Goal: Transaction & Acquisition: Register for event/course

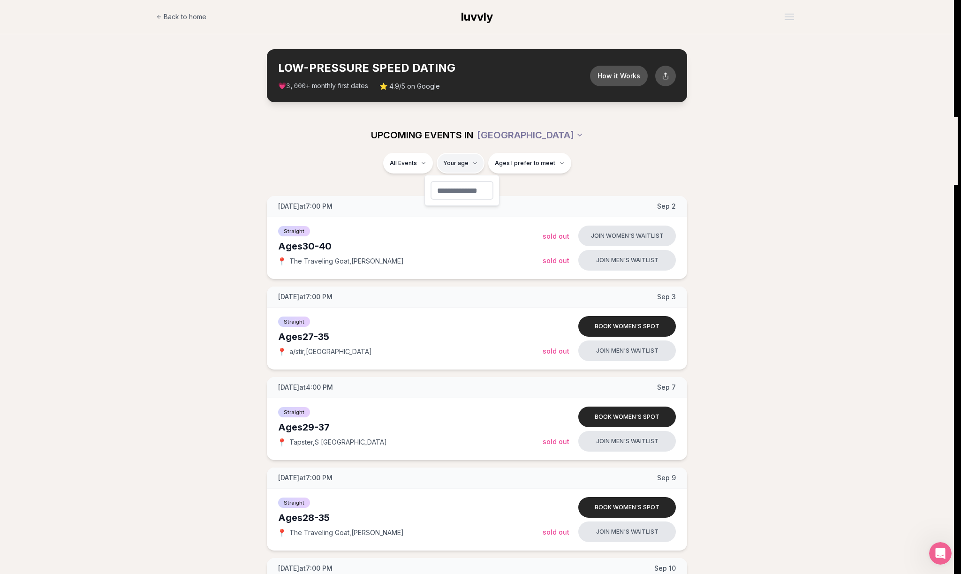
type input "**"
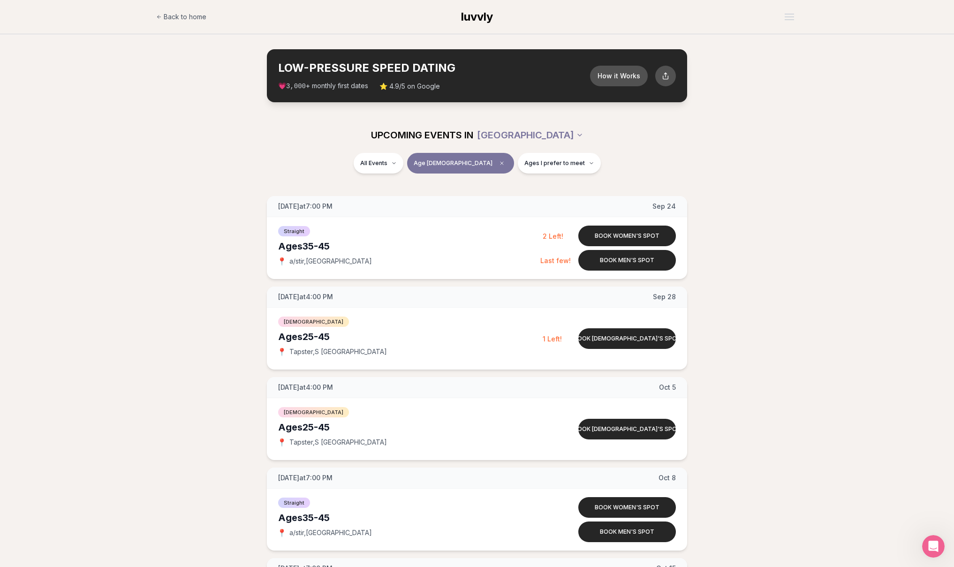
click at [214, 215] on div "[DATE] at 7:00 PM [DATE] Ages [DEMOGRAPHIC_DATA] Straight 📍 a/stir , Cap Hill B…" at bounding box center [477, 418] width 924 height 445
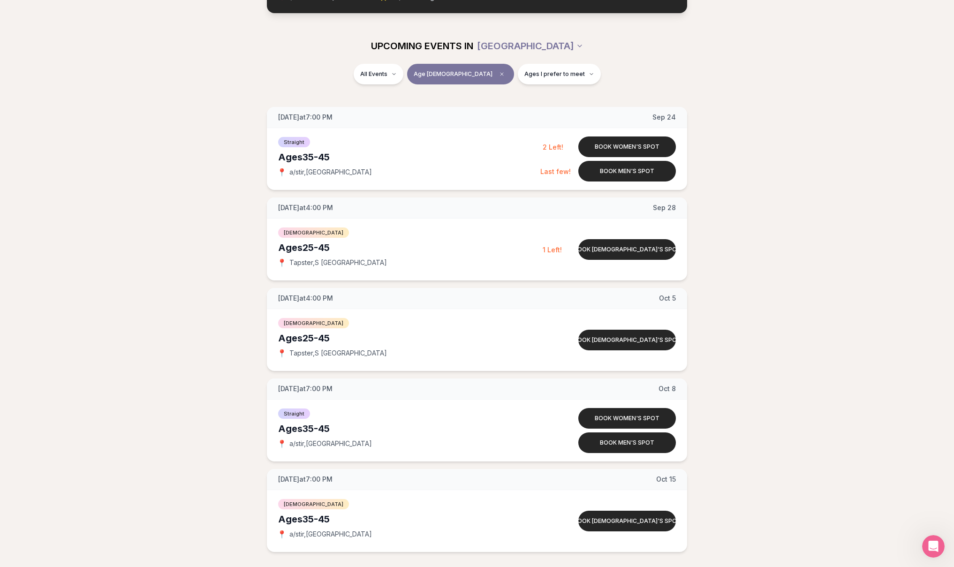
scroll to position [104, 0]
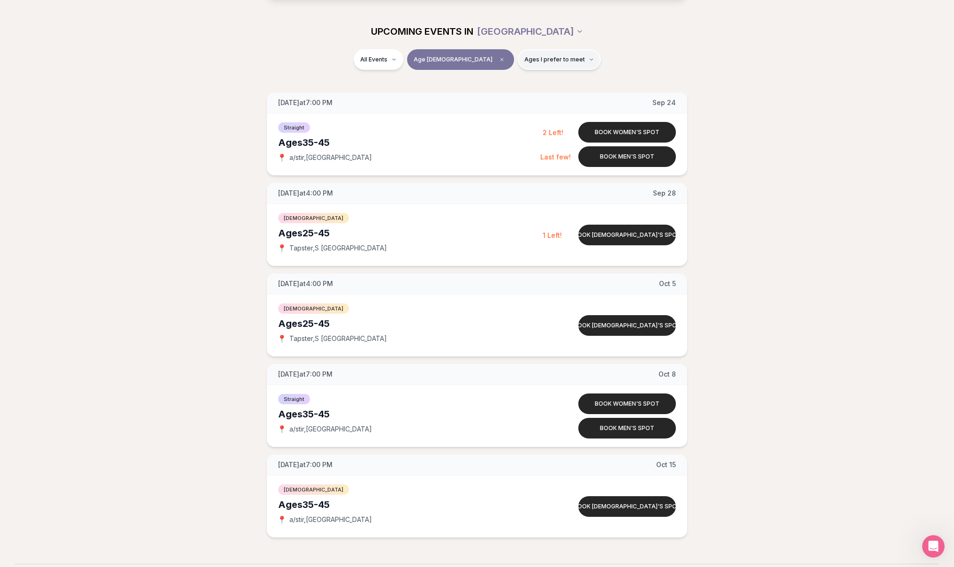
click at [526, 63] on button "Ages I prefer to meet" at bounding box center [559, 59] width 83 height 21
click at [522, 107] on span "Older than me" at bounding box center [523, 108] width 44 height 9
click at [496, 107] on button "Older than me" at bounding box center [492, 109] width 8 height 8
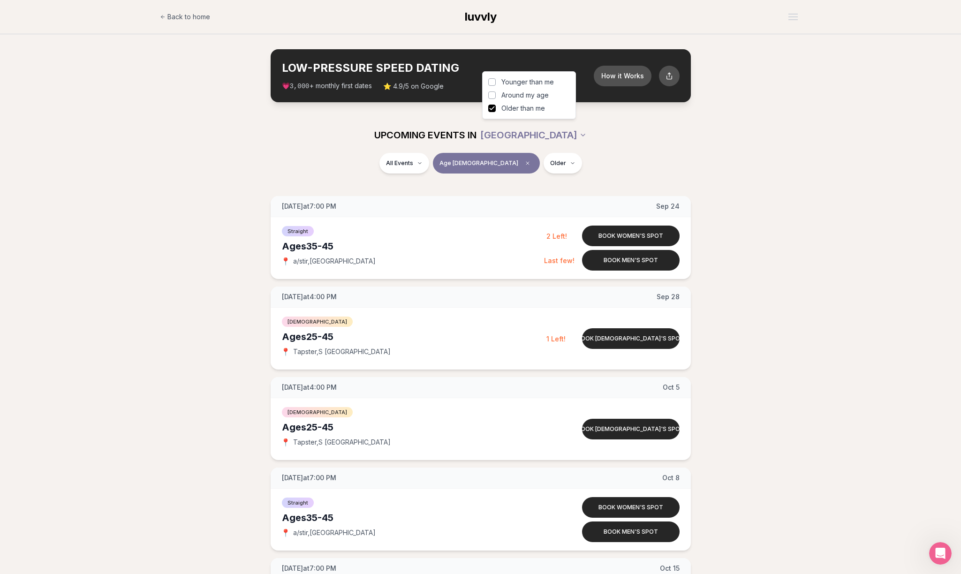
click at [615, 60] on div "Back to home luvvly LOW-PRESSURE SPEED DATING How it Works 💗 3,000 + monthly fi…" at bounding box center [480, 451] width 961 height 902
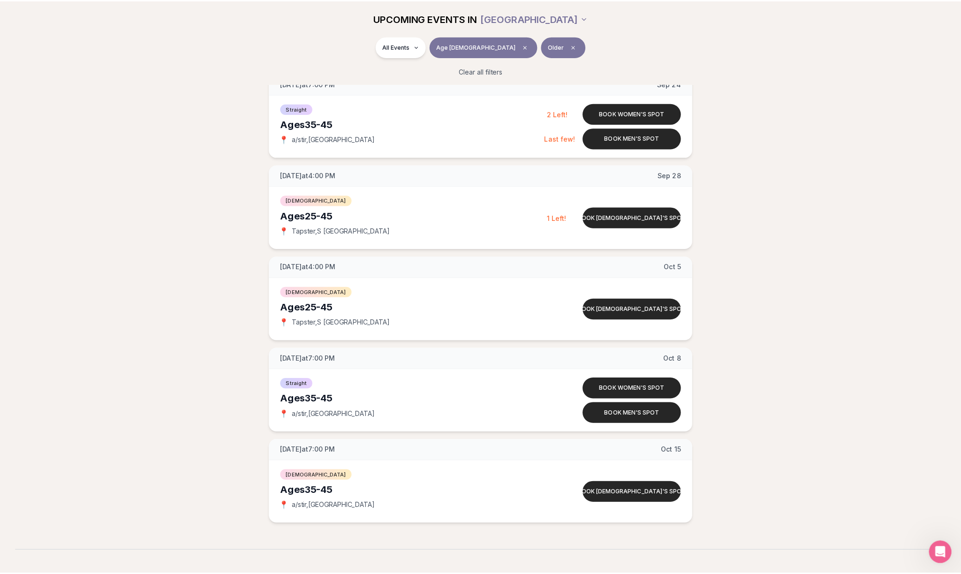
scroll to position [131, 0]
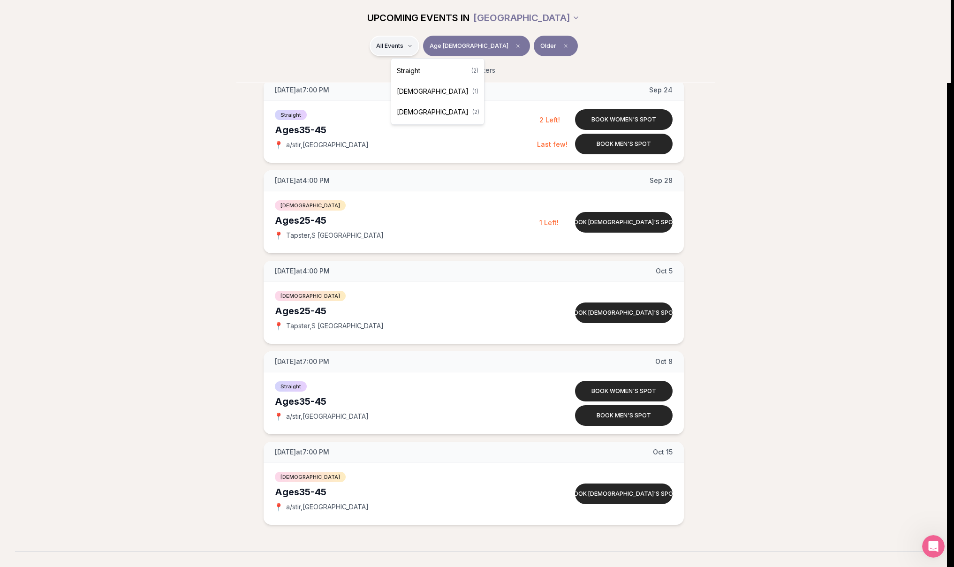
click at [425, 45] on html "Back to home luvvly LOW-PRESSURE SPEED DATING How it Works 💗 3,000 + monthly fi…" at bounding box center [477, 327] width 954 height 917
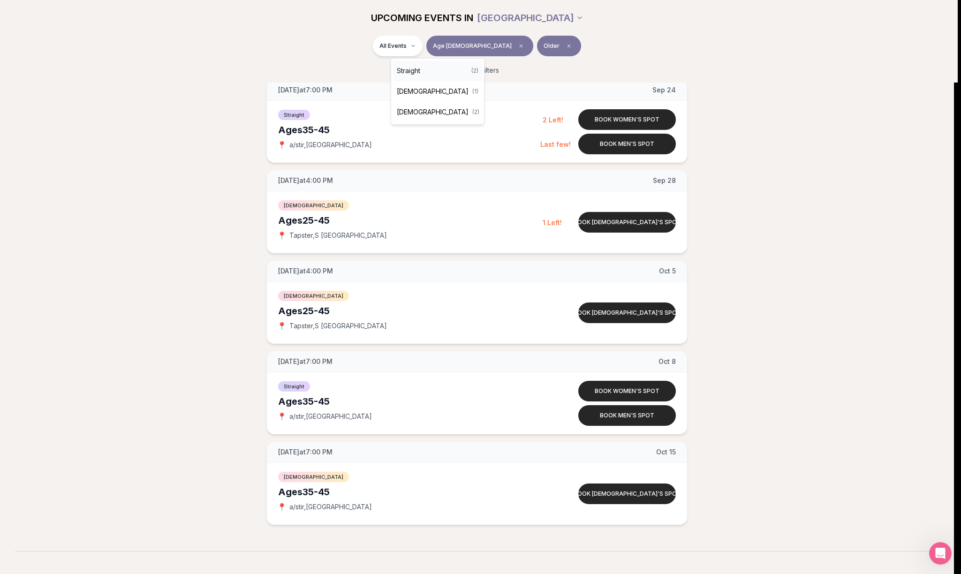
click at [429, 73] on div "Straight ( 2 )" at bounding box center [437, 70] width 89 height 21
